Goal: Task Accomplishment & Management: Complete application form

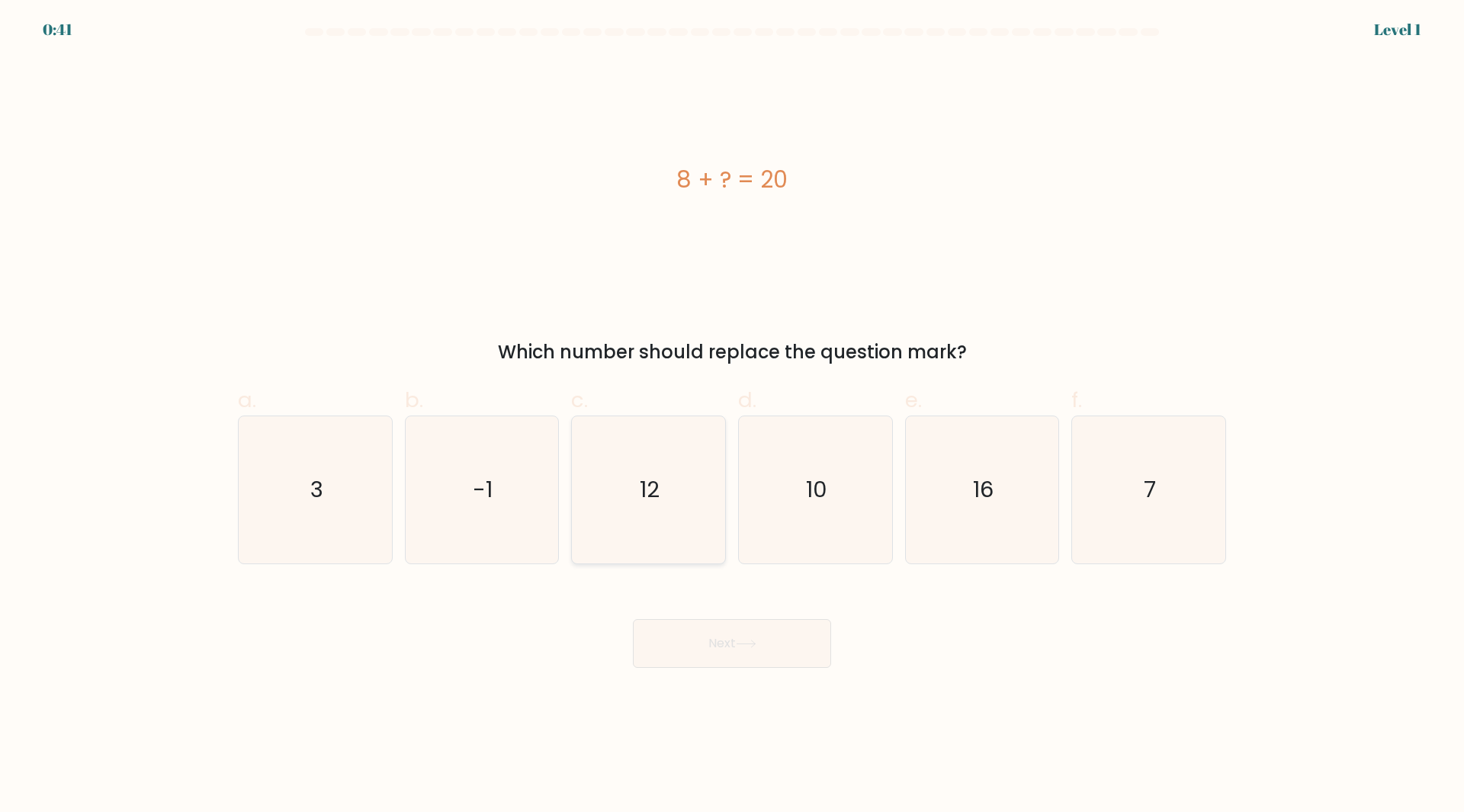
click at [644, 494] on text "12" at bounding box center [650, 489] width 20 height 31
click at [732, 416] on input "c. 12" at bounding box center [732, 411] width 1 height 10
radio input "true"
click at [768, 628] on button "Next" at bounding box center [732, 643] width 198 height 49
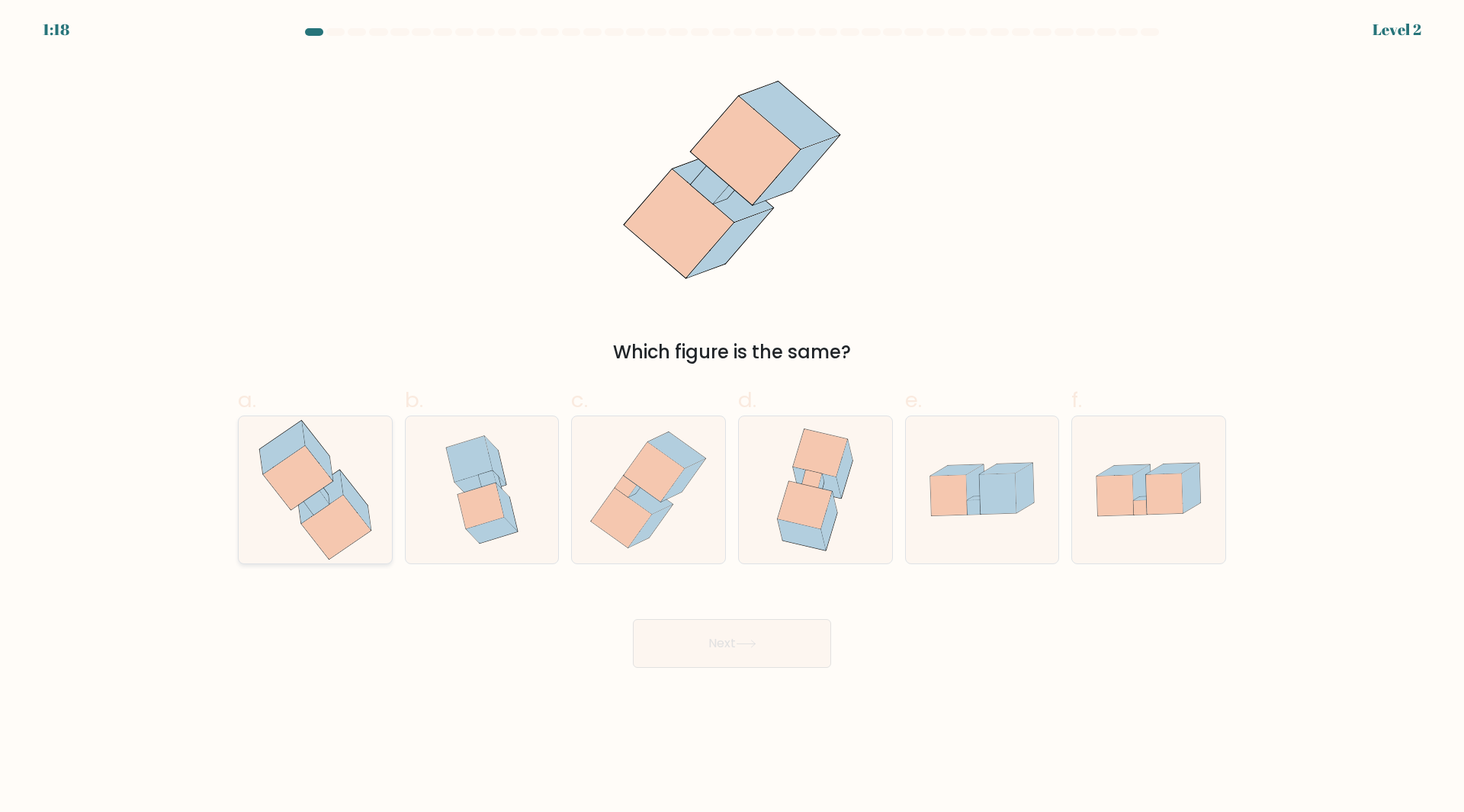
click at [291, 477] on icon at bounding box center [297, 476] width 69 height 64
click at [732, 416] on input "a." at bounding box center [732, 411] width 1 height 10
radio input "true"
click at [725, 664] on button "Next" at bounding box center [732, 643] width 198 height 49
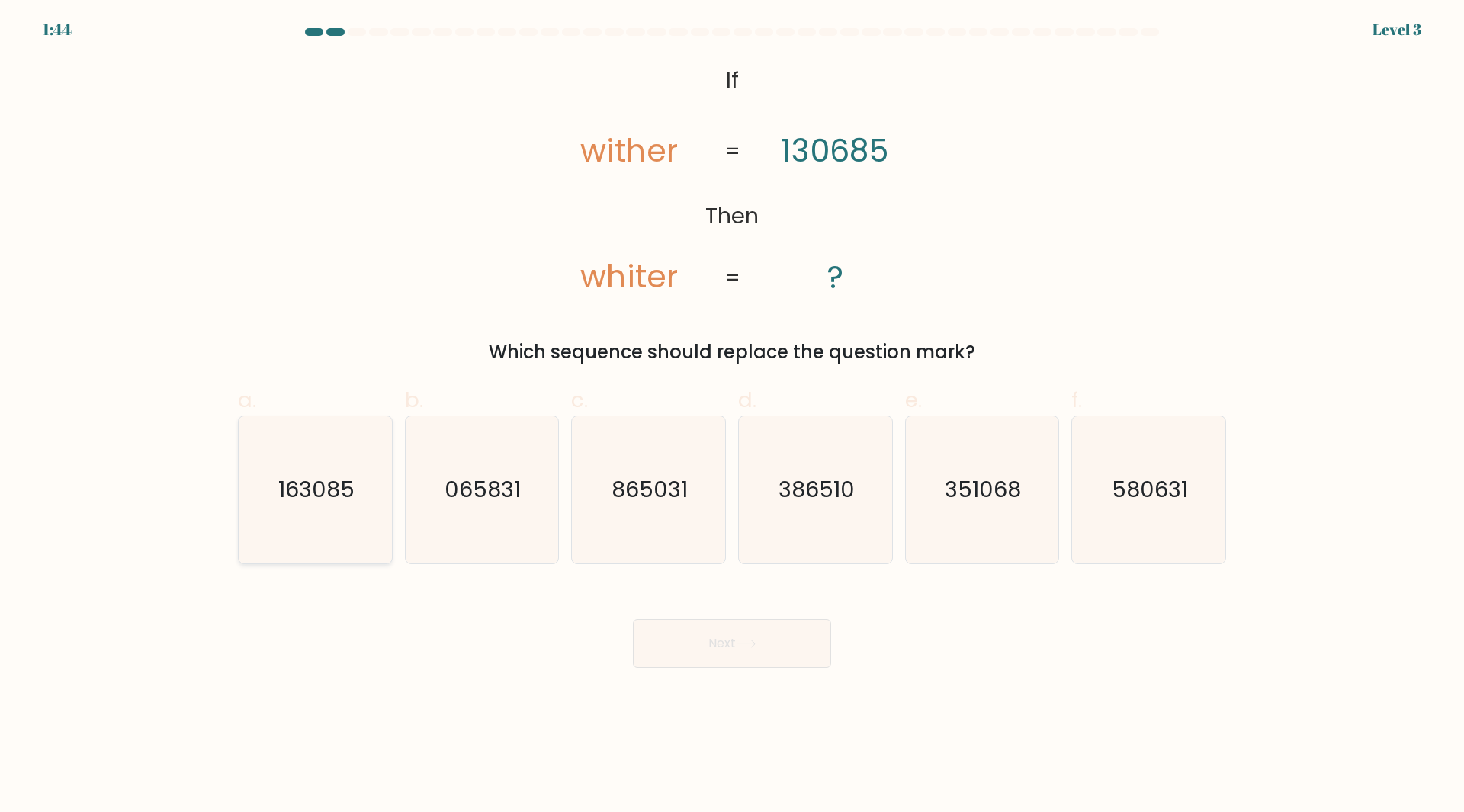
click at [289, 507] on icon "163085" at bounding box center [316, 489] width 147 height 147
click at [732, 416] on input "a. 163085" at bounding box center [732, 411] width 1 height 10
radio input "true"
click at [757, 635] on button "Next" at bounding box center [732, 643] width 198 height 49
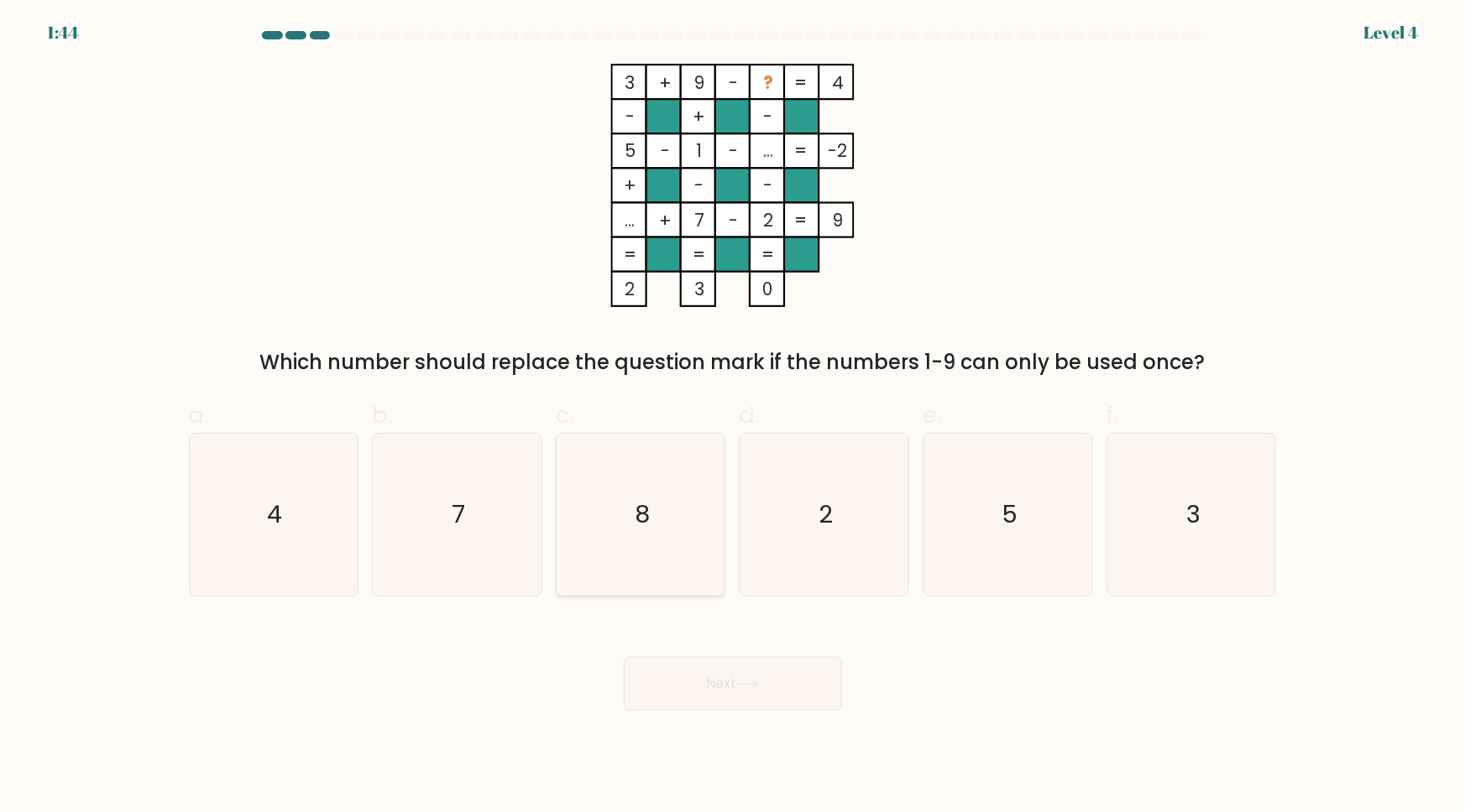
click at [655, 490] on icon "8" at bounding box center [641, 515] width 162 height 162
click at [733, 418] on input "c. 8" at bounding box center [733, 411] width 1 height 11
radio input "true"
click at [772, 669] on button "Next" at bounding box center [732, 684] width 218 height 54
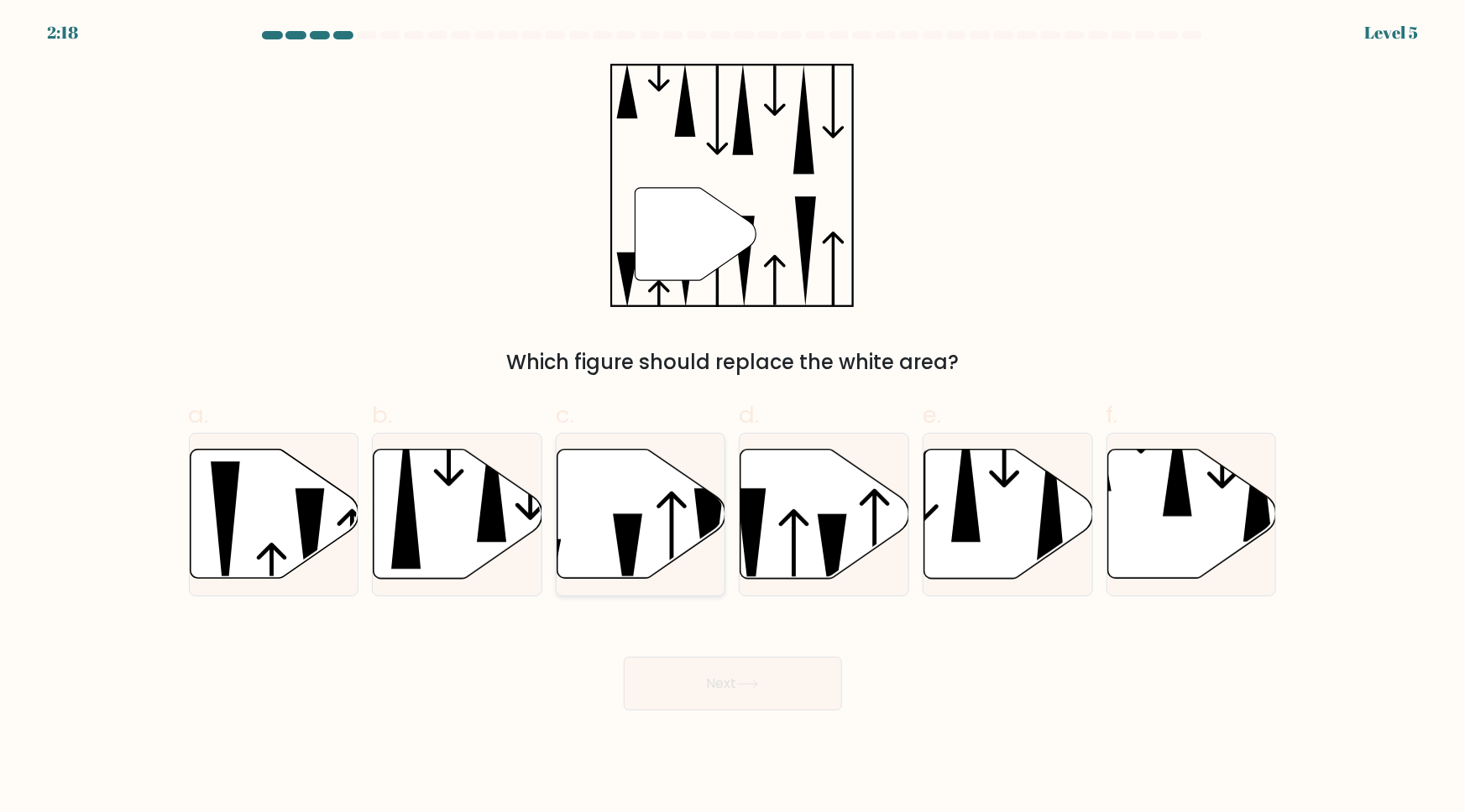
click at [687, 556] on icon at bounding box center [640, 515] width 168 height 132
click at [733, 418] on input "c." at bounding box center [733, 411] width 1 height 11
radio input "true"
click at [806, 687] on button "Next" at bounding box center [732, 684] width 218 height 54
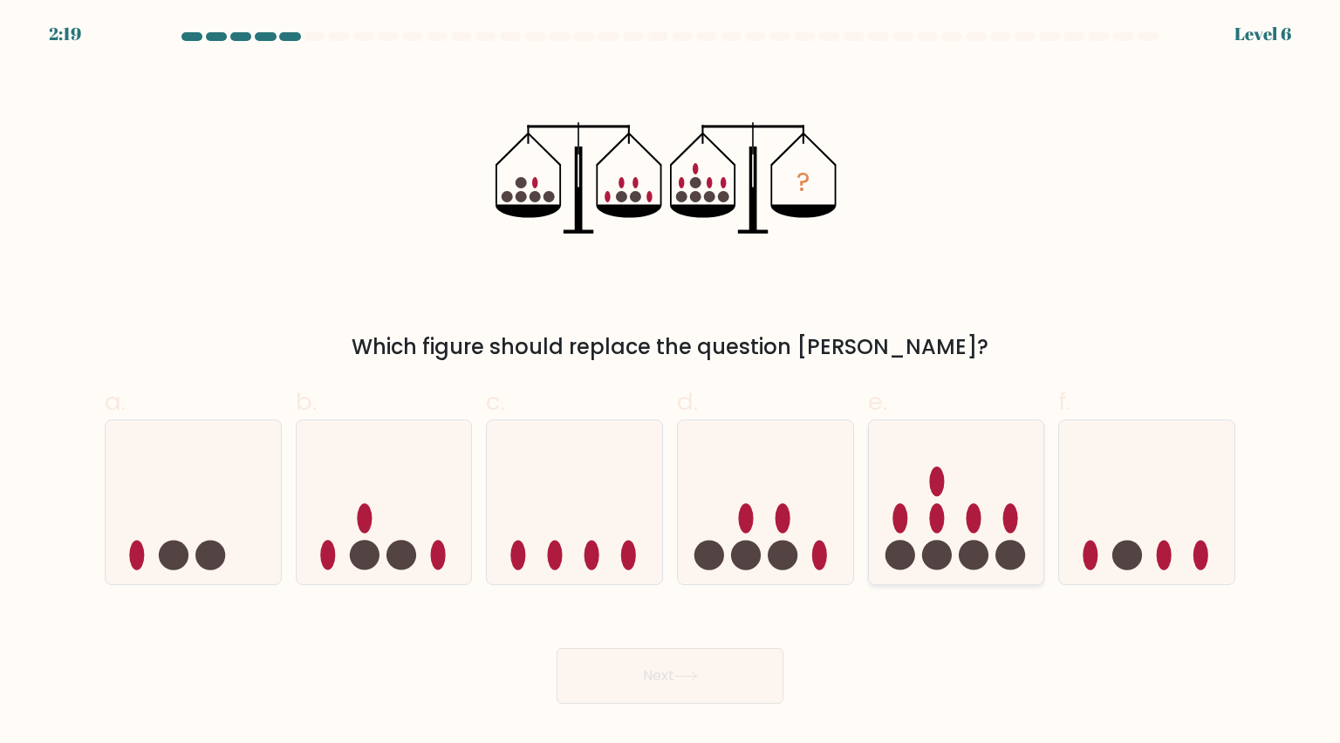
click at [913, 464] on icon at bounding box center [956, 502] width 175 height 145
click at [671, 383] on input "e." at bounding box center [670, 377] width 1 height 11
radio input "true"
click at [1040, 219] on div "? Which figure should replace the question mark?" at bounding box center [670, 214] width 1152 height 297
click at [708, 673] on button "Next" at bounding box center [670, 676] width 227 height 56
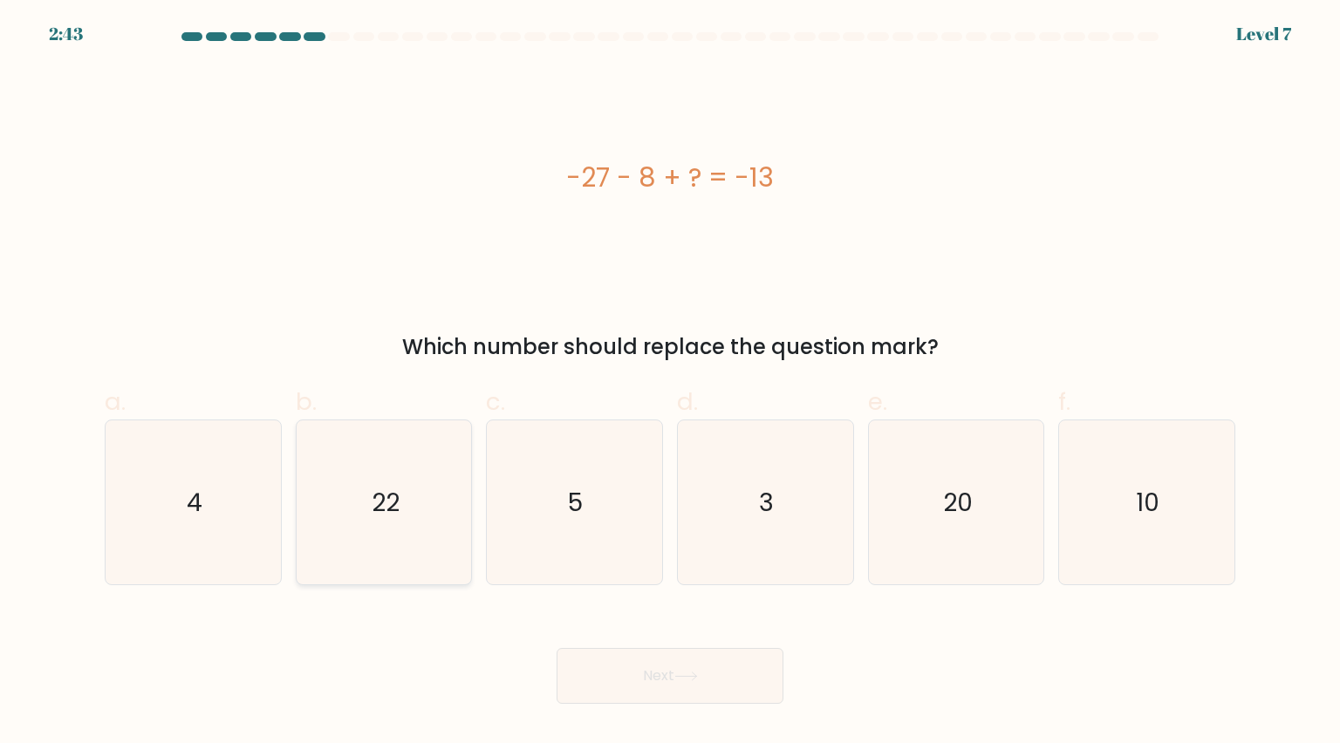
click at [455, 471] on icon "22" at bounding box center [384, 502] width 164 height 164
click at [670, 383] on input "b. 22" at bounding box center [670, 377] width 1 height 11
radio input "true"
click at [676, 664] on button "Next" at bounding box center [670, 676] width 227 height 56
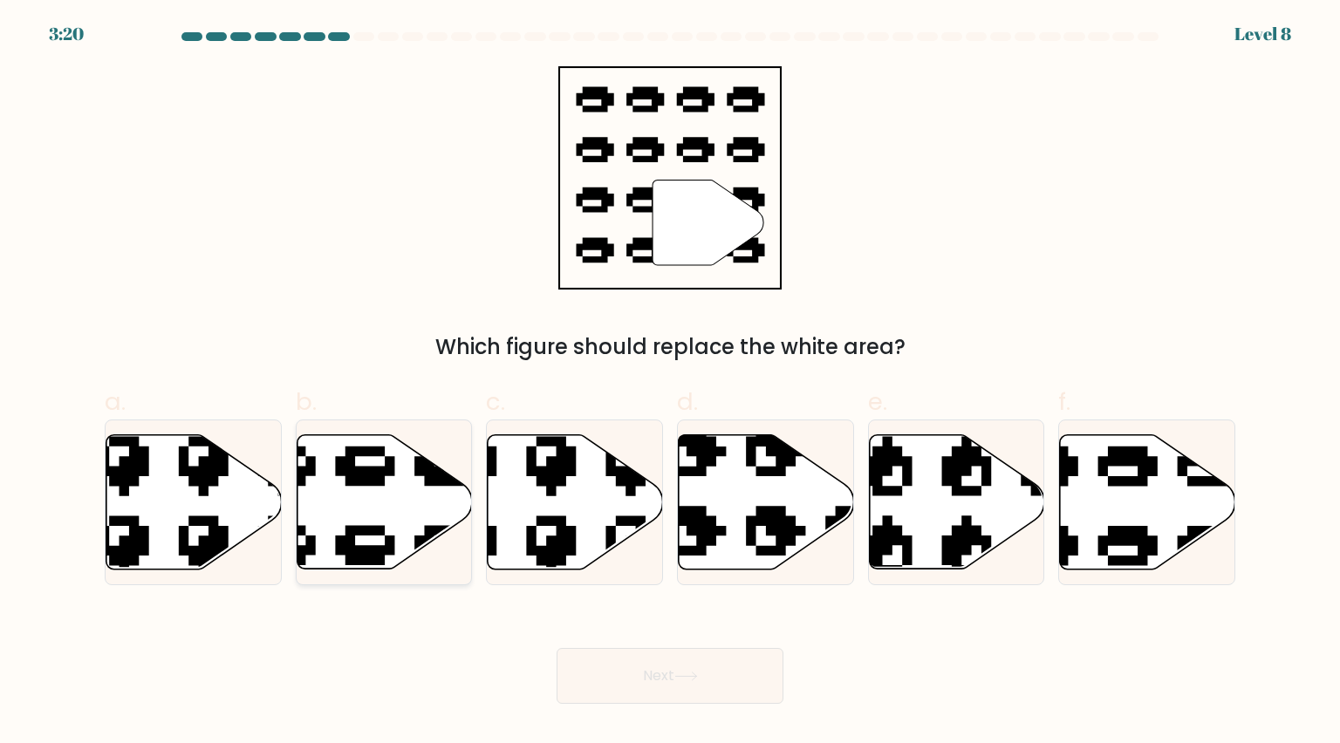
click at [443, 482] on icon at bounding box center [324, 426] width 297 height 278
click at [670, 383] on input "b." at bounding box center [670, 377] width 1 height 11
radio input "true"
click at [635, 664] on button "Next" at bounding box center [670, 676] width 227 height 56
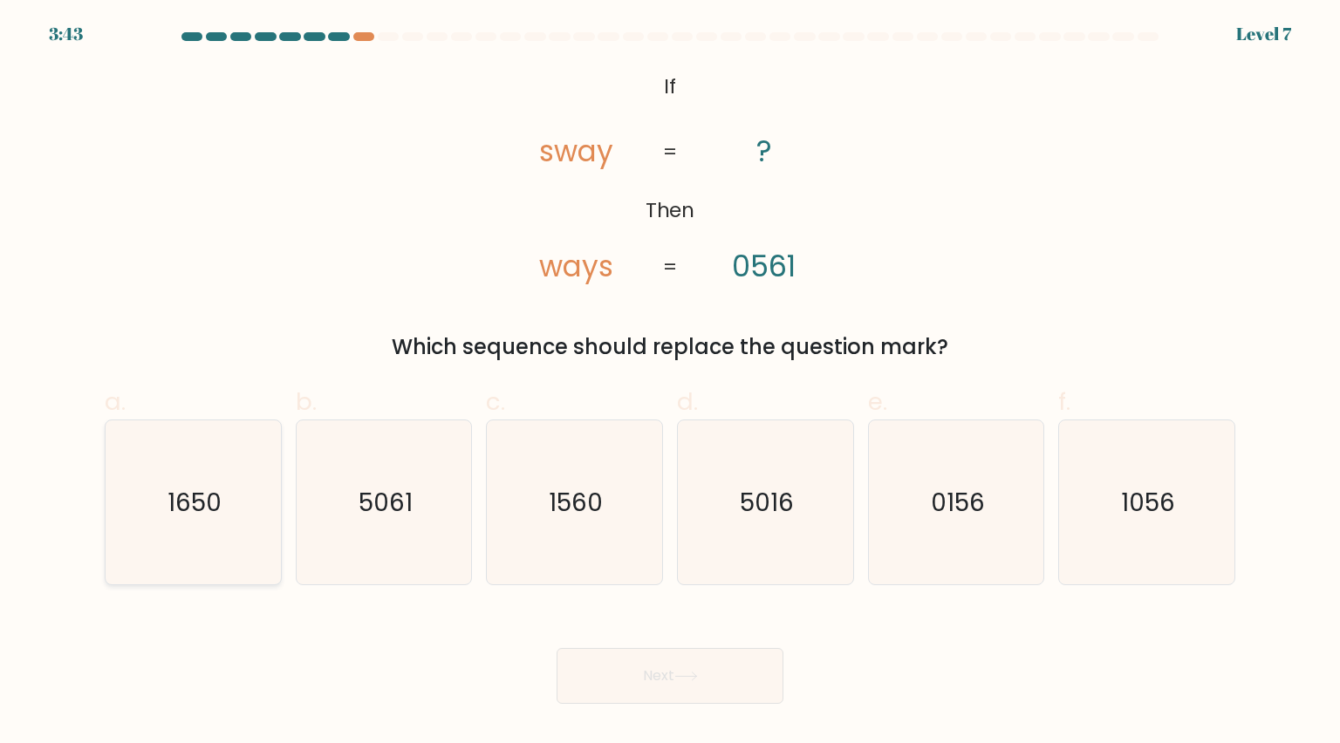
click at [168, 509] on text "1650" at bounding box center [194, 502] width 54 height 35
click at [670, 383] on input "a. 1650" at bounding box center [670, 377] width 1 height 11
radio input "true"
click at [682, 686] on button "Next" at bounding box center [670, 676] width 227 height 56
